Goal: Communication & Community: Participate in discussion

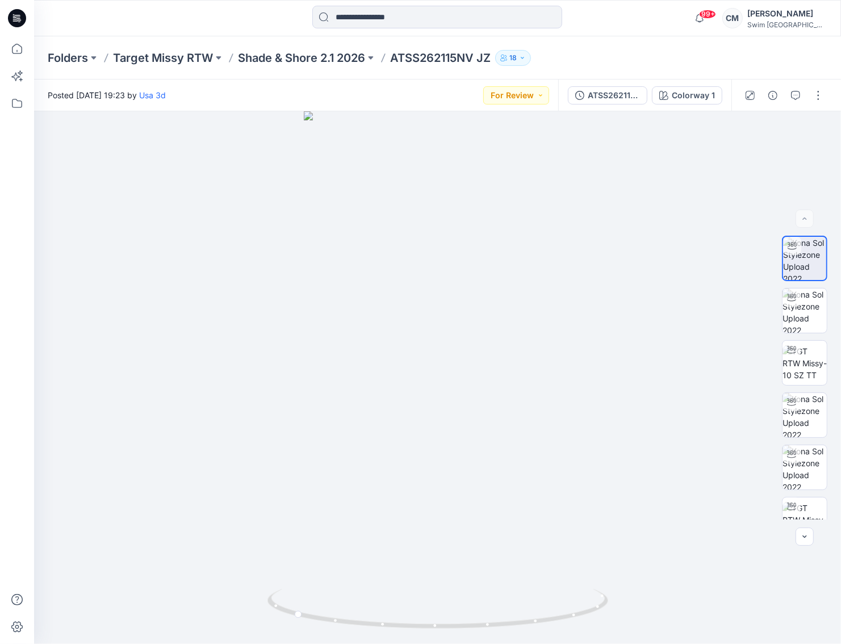
click at [2, 86] on div at bounding box center [17, 322] width 34 height 644
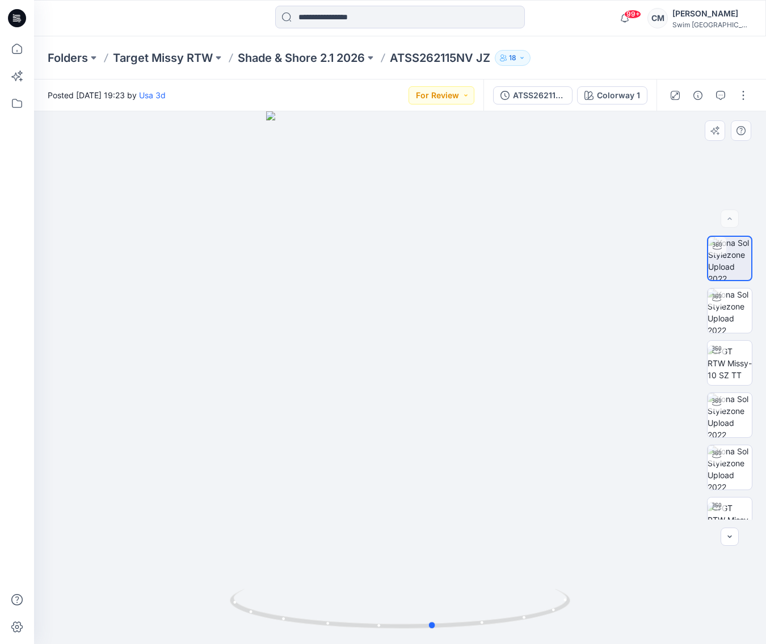
drag, startPoint x: 333, startPoint y: 325, endPoint x: 509, endPoint y: 323, distance: 175.9
click at [510, 324] on div at bounding box center [400, 377] width 732 height 532
drag, startPoint x: 443, startPoint y: 393, endPoint x: 481, endPoint y: 393, distance: 38.0
click at [483, 393] on div at bounding box center [400, 377] width 733 height 532
click at [734, 464] on img at bounding box center [730, 467] width 44 height 44
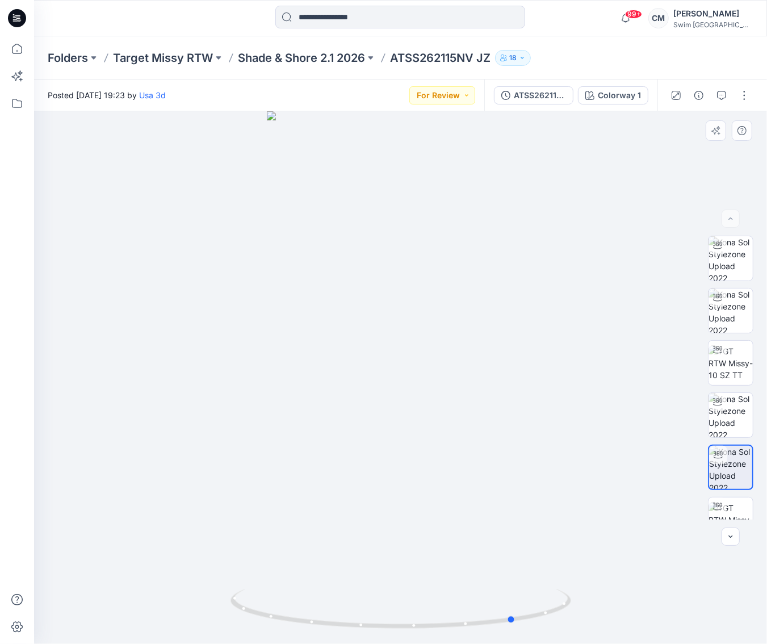
drag, startPoint x: 367, startPoint y: 448, endPoint x: 481, endPoint y: 448, distance: 114.6
click at [481, 448] on div at bounding box center [400, 377] width 733 height 532
click at [716, 91] on button "button" at bounding box center [721, 95] width 18 height 18
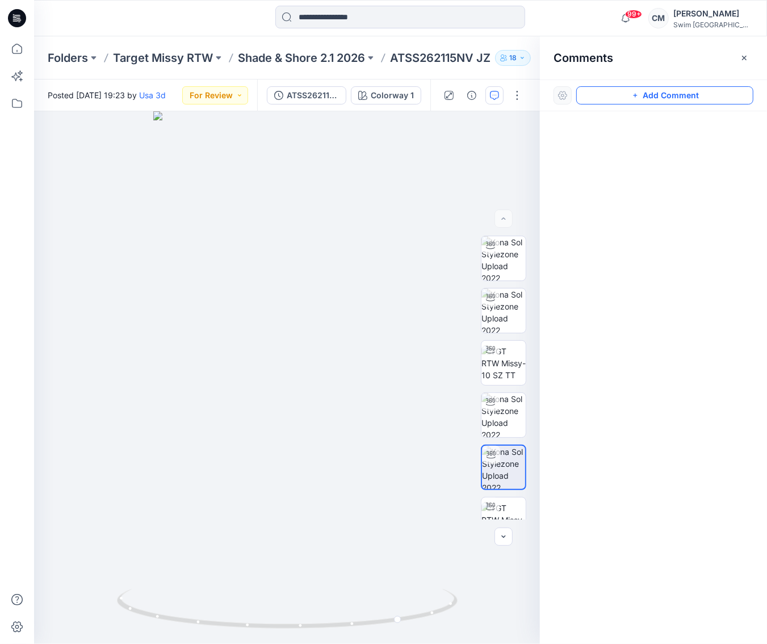
click at [644, 100] on button "Add Comment" at bounding box center [664, 95] width 177 height 18
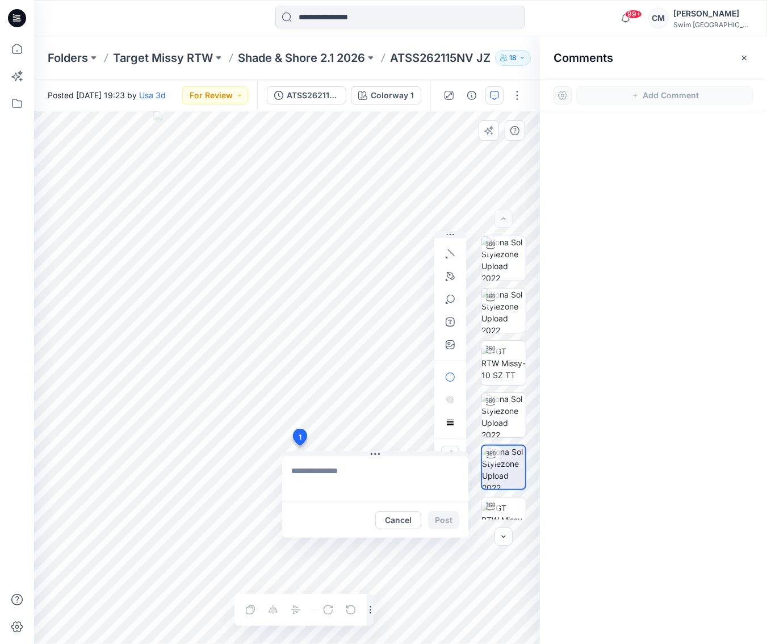
click at [299, 446] on div "1 Cancel Post Layer 1" at bounding box center [287, 377] width 506 height 532
click at [322, 463] on textarea at bounding box center [375, 478] width 186 height 45
type textarea "*"
type textarea "**********"
click at [440, 520] on button "Post" at bounding box center [443, 520] width 31 height 18
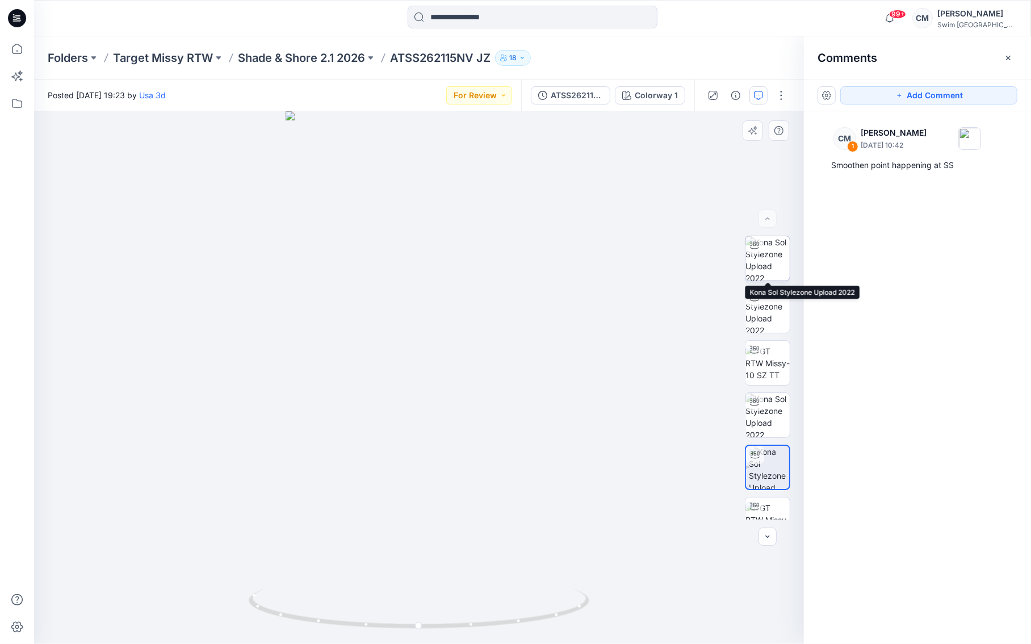
click at [769, 267] on img at bounding box center [767, 258] width 44 height 44
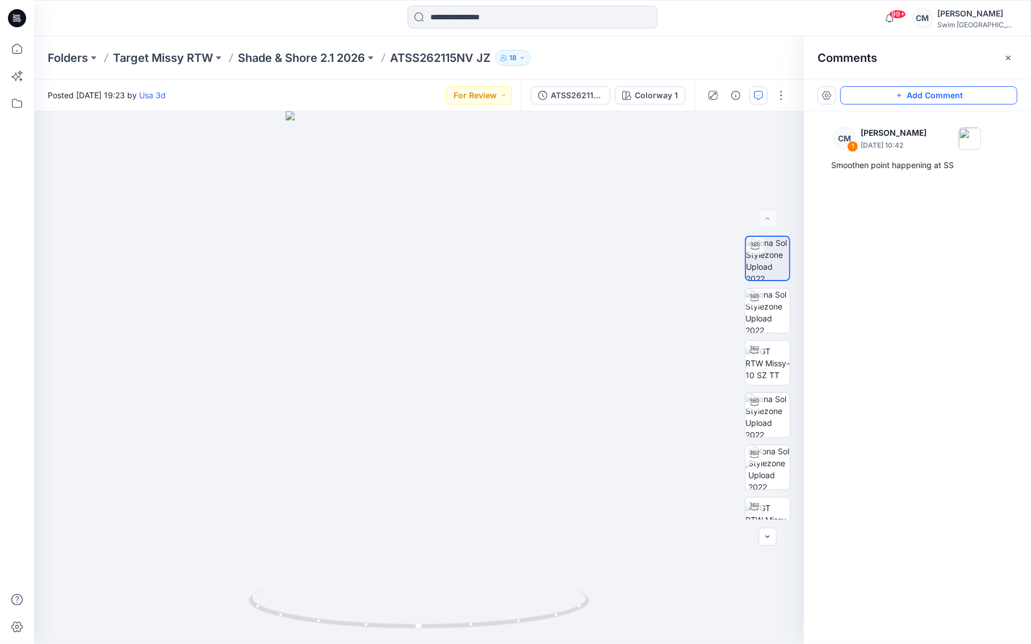
click at [840, 90] on button "Add Comment" at bounding box center [928, 95] width 177 height 18
click at [364, 310] on div "2" at bounding box center [419, 377] width 770 height 532
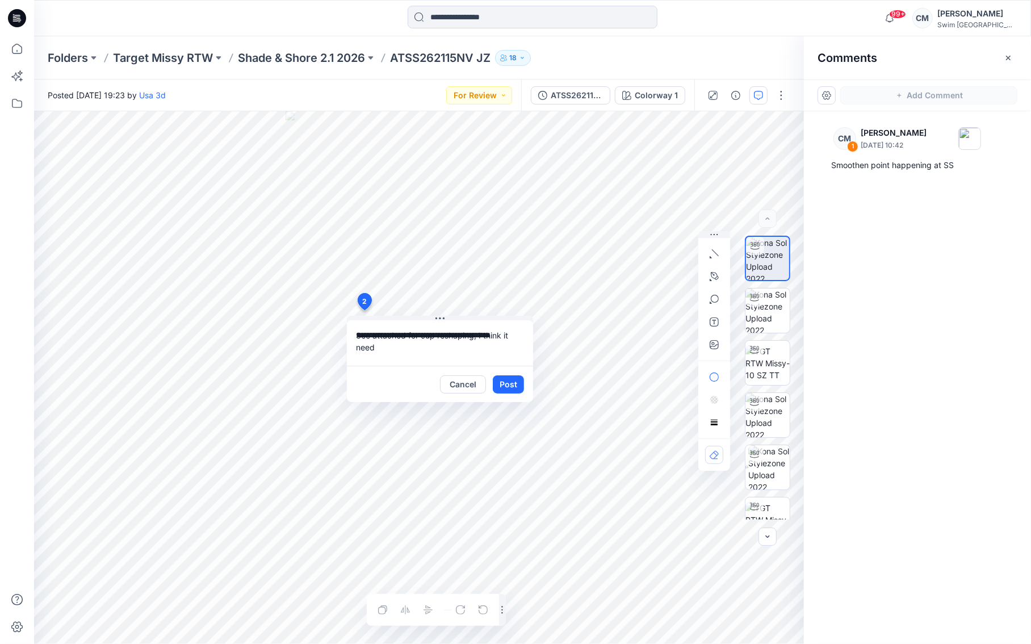
drag, startPoint x: 471, startPoint y: 334, endPoint x: 488, endPoint y: 346, distance: 21.1
click at [488, 346] on textarea "**********" at bounding box center [440, 342] width 186 height 45
type textarea "**********"
click at [712, 348] on icon "button" at bounding box center [713, 344] width 9 height 9
type input"] "**********"
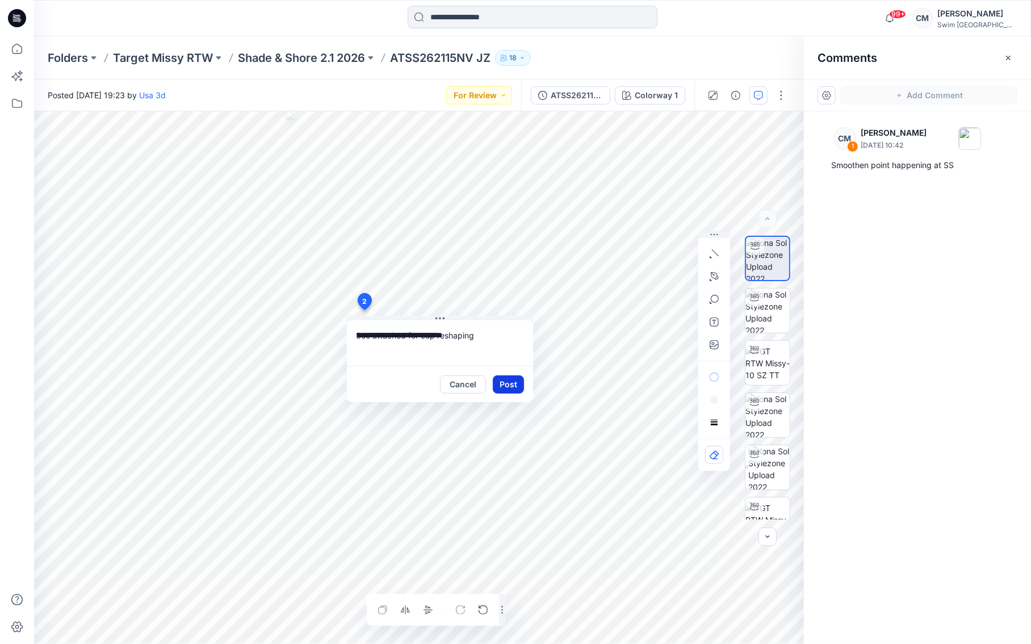
click at [509, 388] on button "Post" at bounding box center [508, 384] width 31 height 18
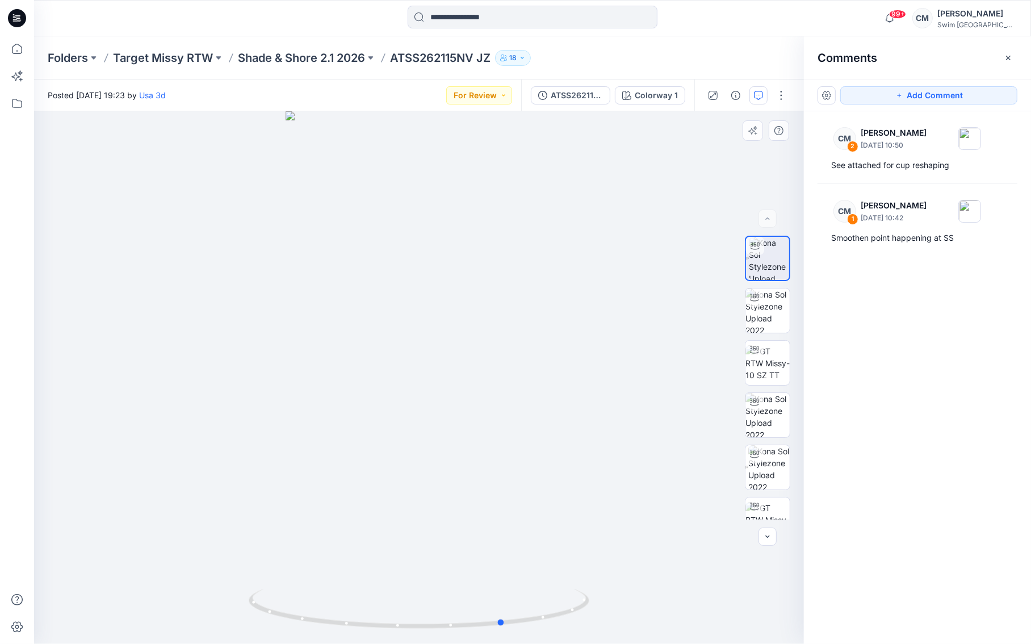
drag, startPoint x: 435, startPoint y: 488, endPoint x: 511, endPoint y: 469, distance: 78.5
click at [517, 468] on div at bounding box center [419, 377] width 770 height 532
click at [771, 465] on img at bounding box center [768, 467] width 41 height 44
click at [772, 308] on img at bounding box center [767, 310] width 44 height 44
drag, startPoint x: 444, startPoint y: 408, endPoint x: 533, endPoint y: 392, distance: 91.1
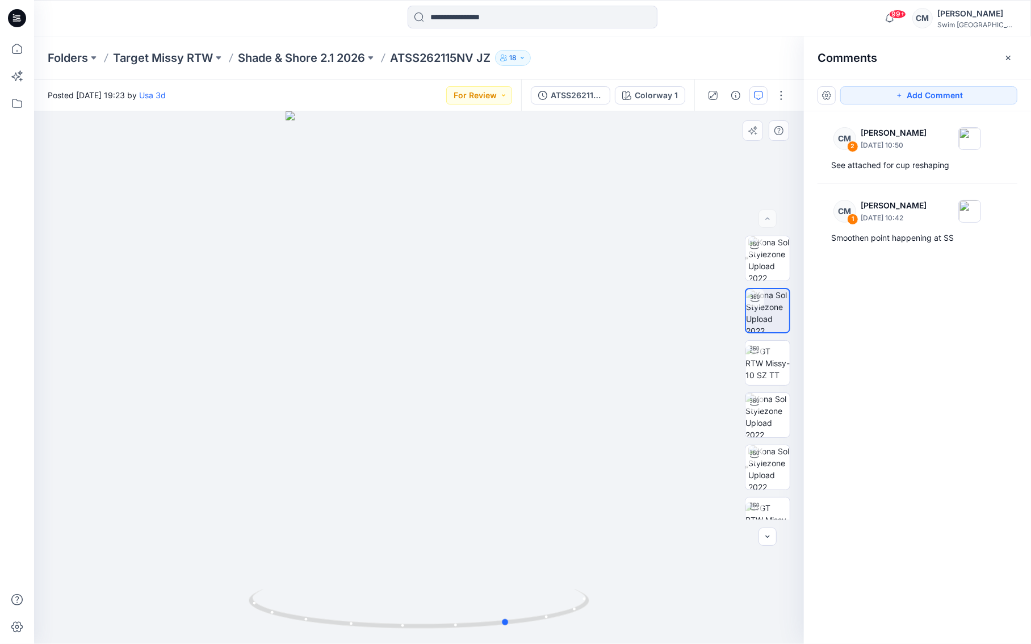
click at [533, 392] on div at bounding box center [419, 377] width 770 height 532
click at [840, 95] on button "Add Comment" at bounding box center [928, 95] width 177 height 18
click at [387, 342] on div "3" at bounding box center [419, 377] width 770 height 532
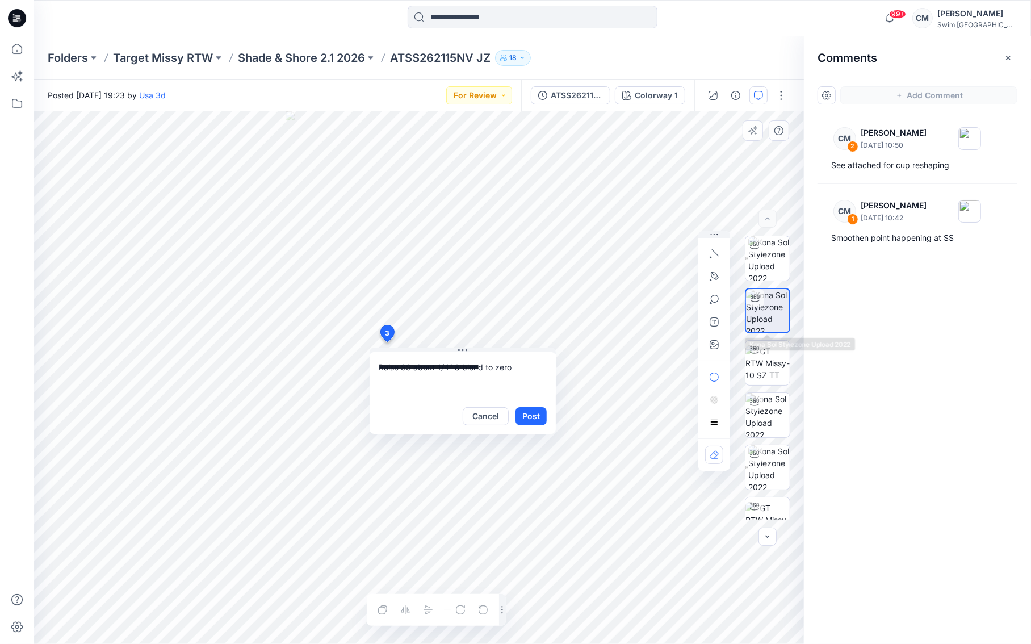
type textarea "**********"
click at [718, 333] on div at bounding box center [714, 299] width 18 height 109
click at [715, 342] on icon "button" at bounding box center [713, 344] width 9 height 9
type input"] "**********"
click at [532, 426] on div "Cancel Post" at bounding box center [462, 415] width 186 height 36
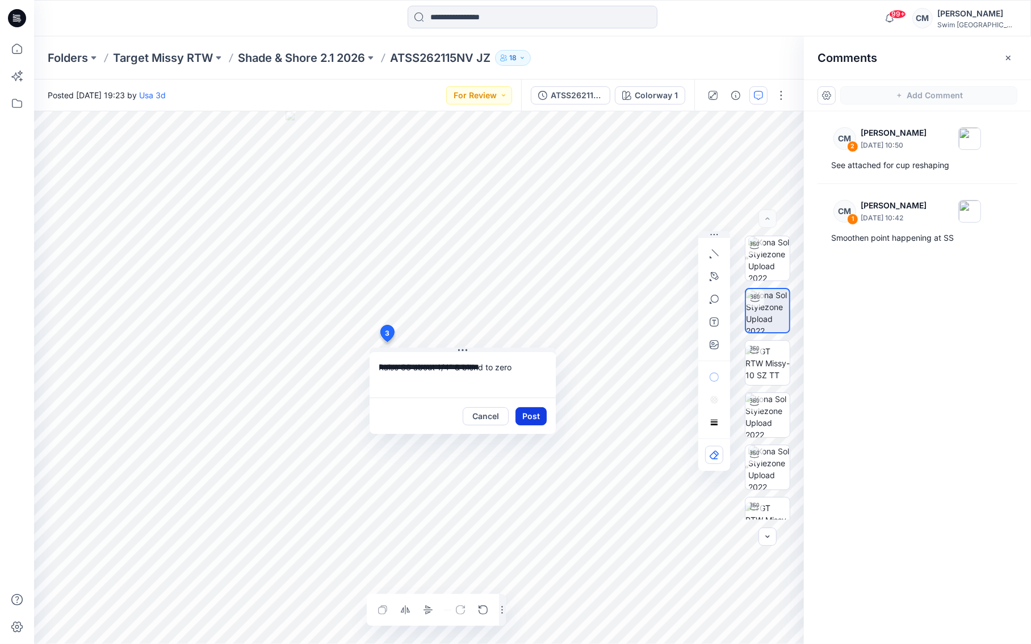
click at [532, 418] on button "Post" at bounding box center [530, 416] width 31 height 18
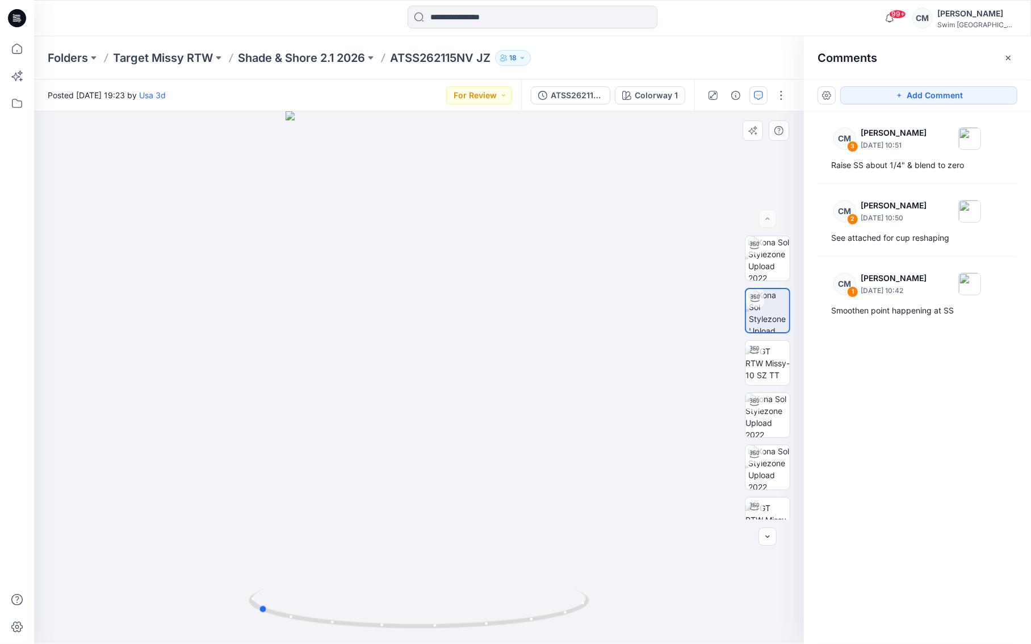
drag, startPoint x: 534, startPoint y: 534, endPoint x: 380, endPoint y: 522, distance: 154.9
click at [380, 522] on div at bounding box center [419, 377] width 770 height 532
